Goal: Transaction & Acquisition: Download file/media

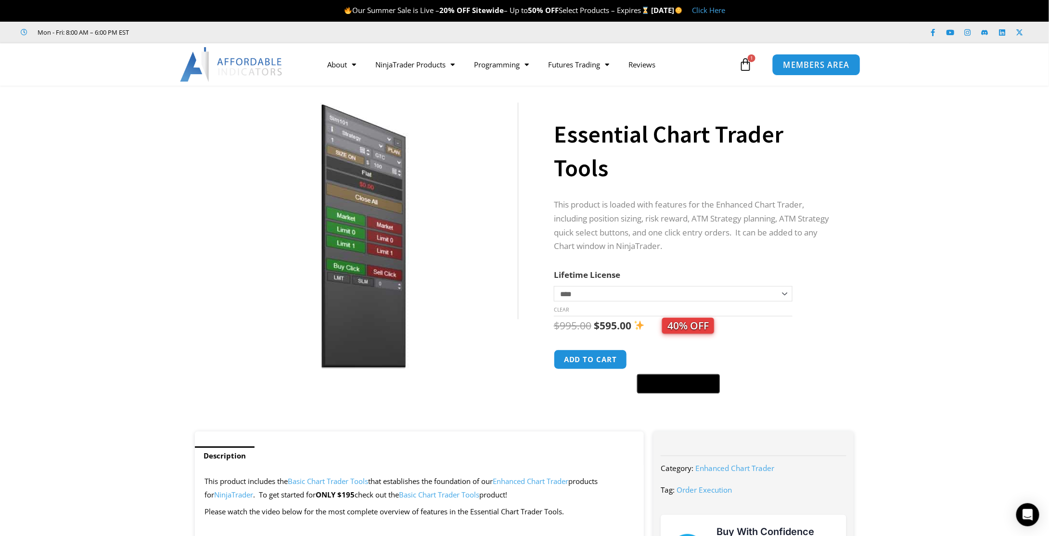
click at [818, 58] on link "MEMBERS AREA" at bounding box center [816, 64] width 88 height 22
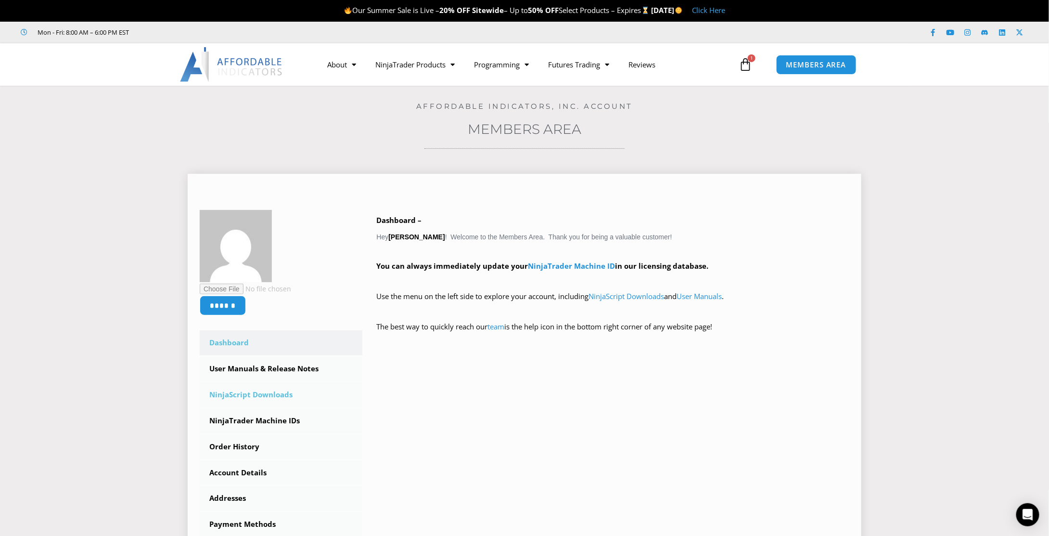
click at [252, 396] on link "NinjaScript Downloads" at bounding box center [281, 394] width 163 height 25
